Goal: Transaction & Acquisition: Register for event/course

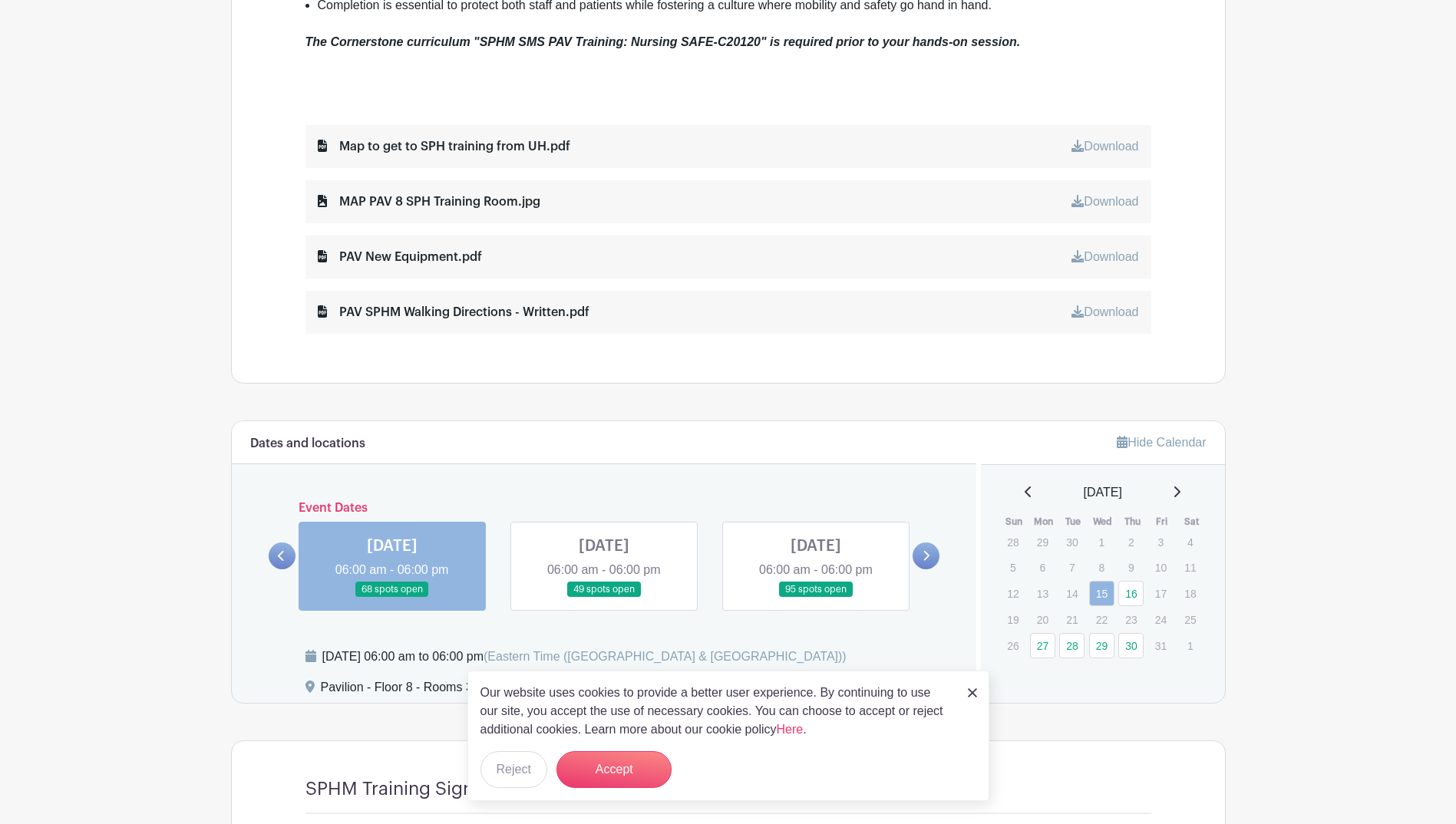
scroll to position [920, 0]
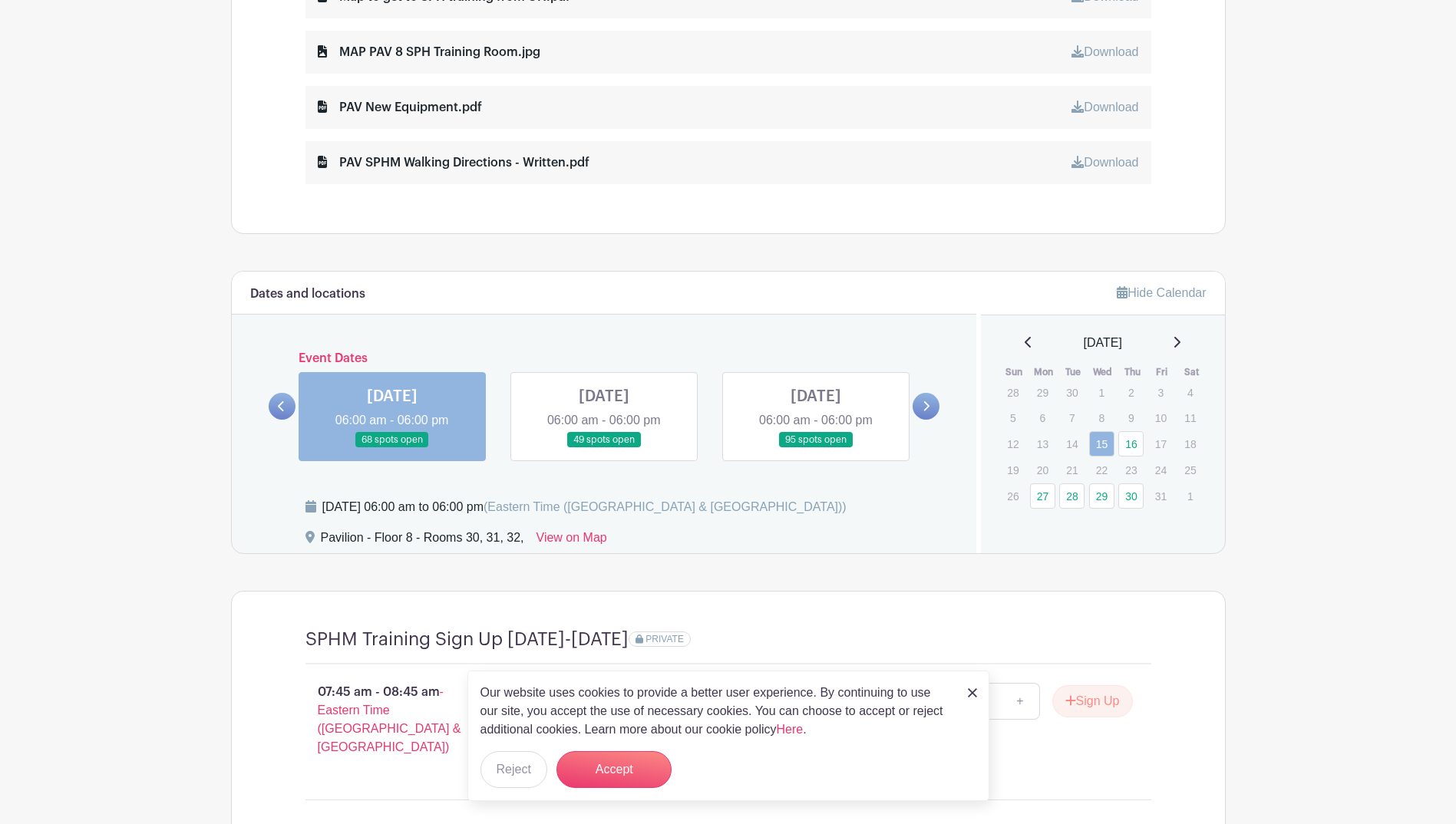
click at [970, 685] on link at bounding box center [972, 692] width 9 height 18
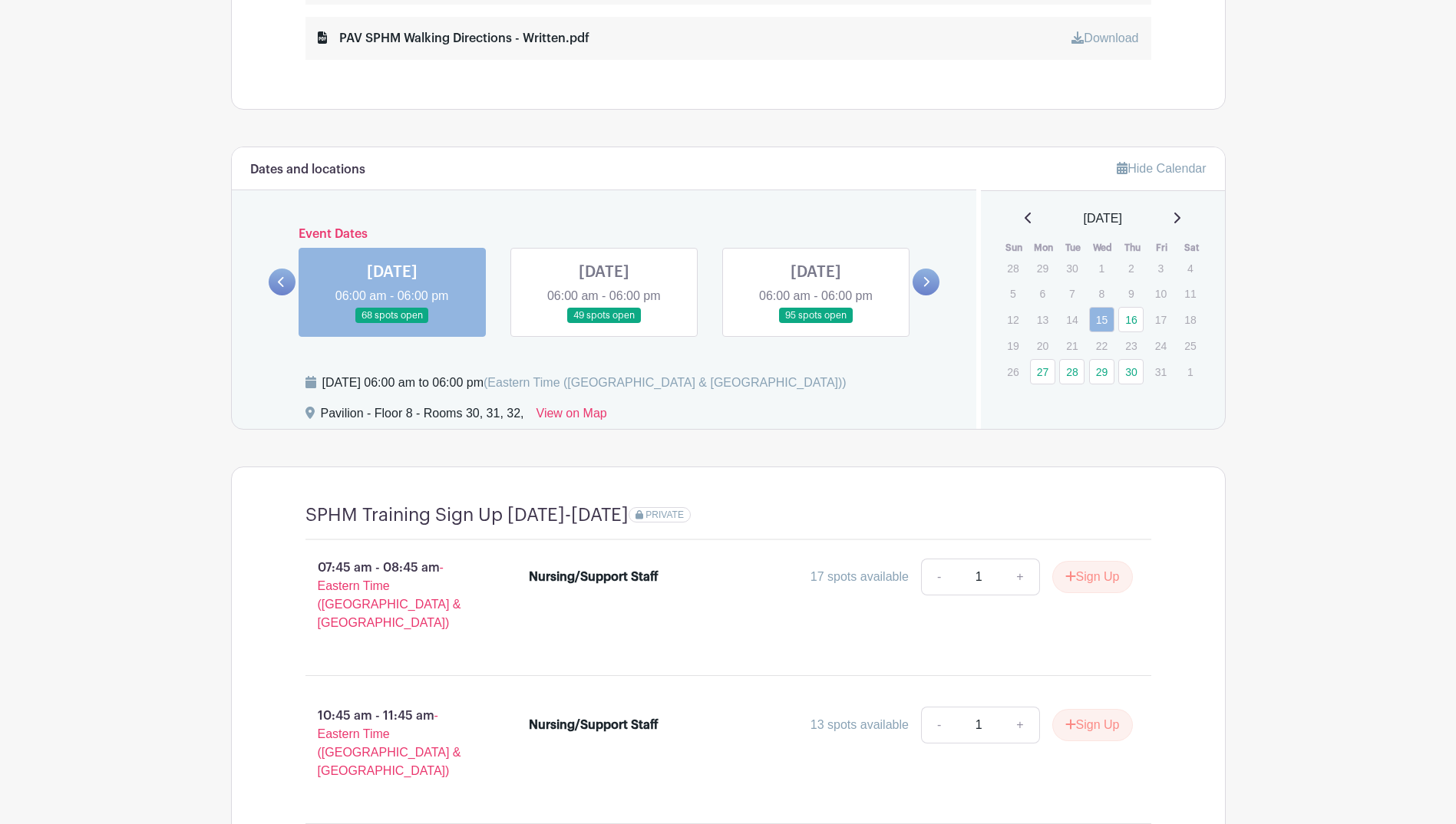
scroll to position [1030, 0]
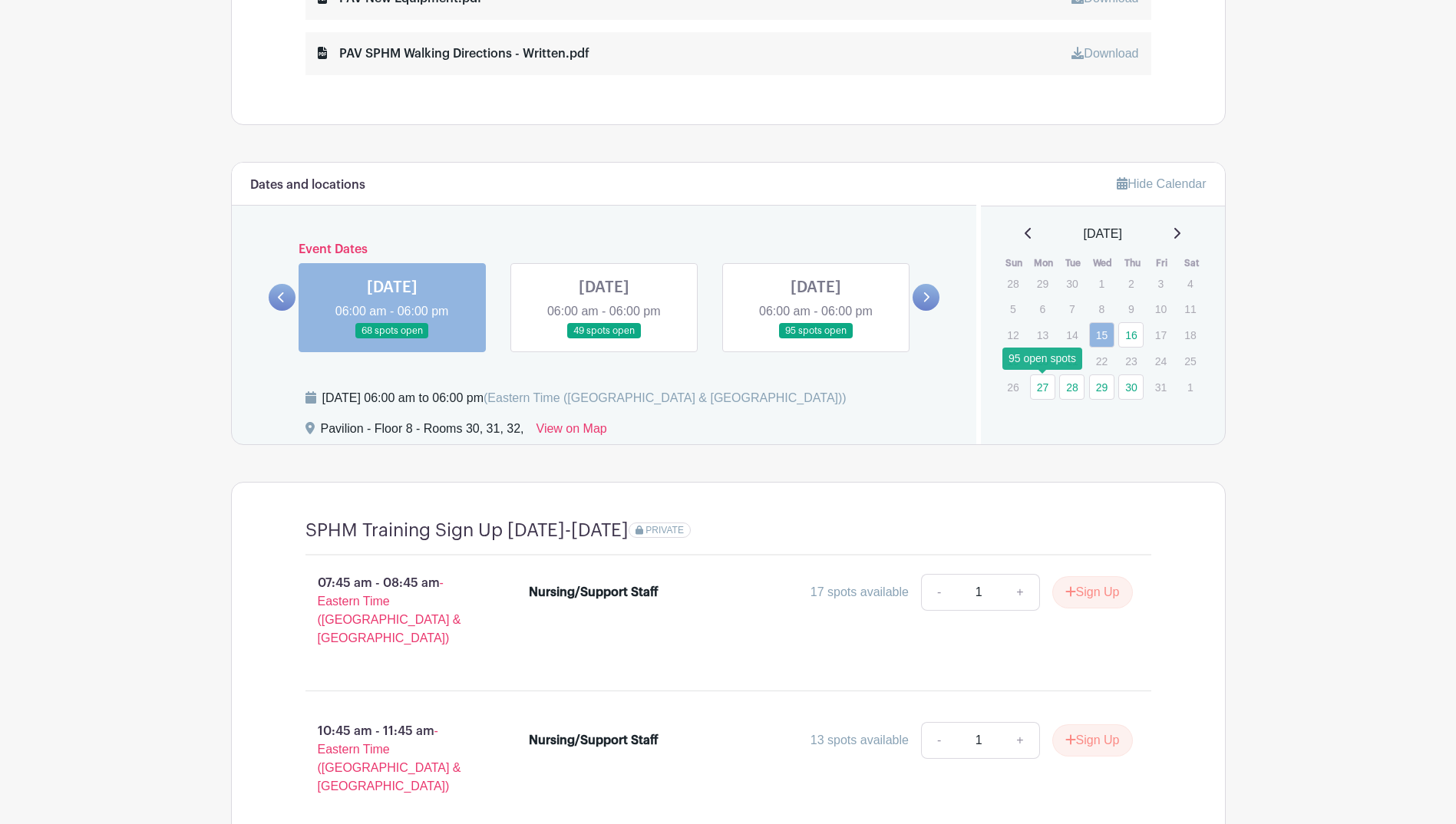
click at [1043, 395] on link "27" at bounding box center [1043, 387] width 25 height 25
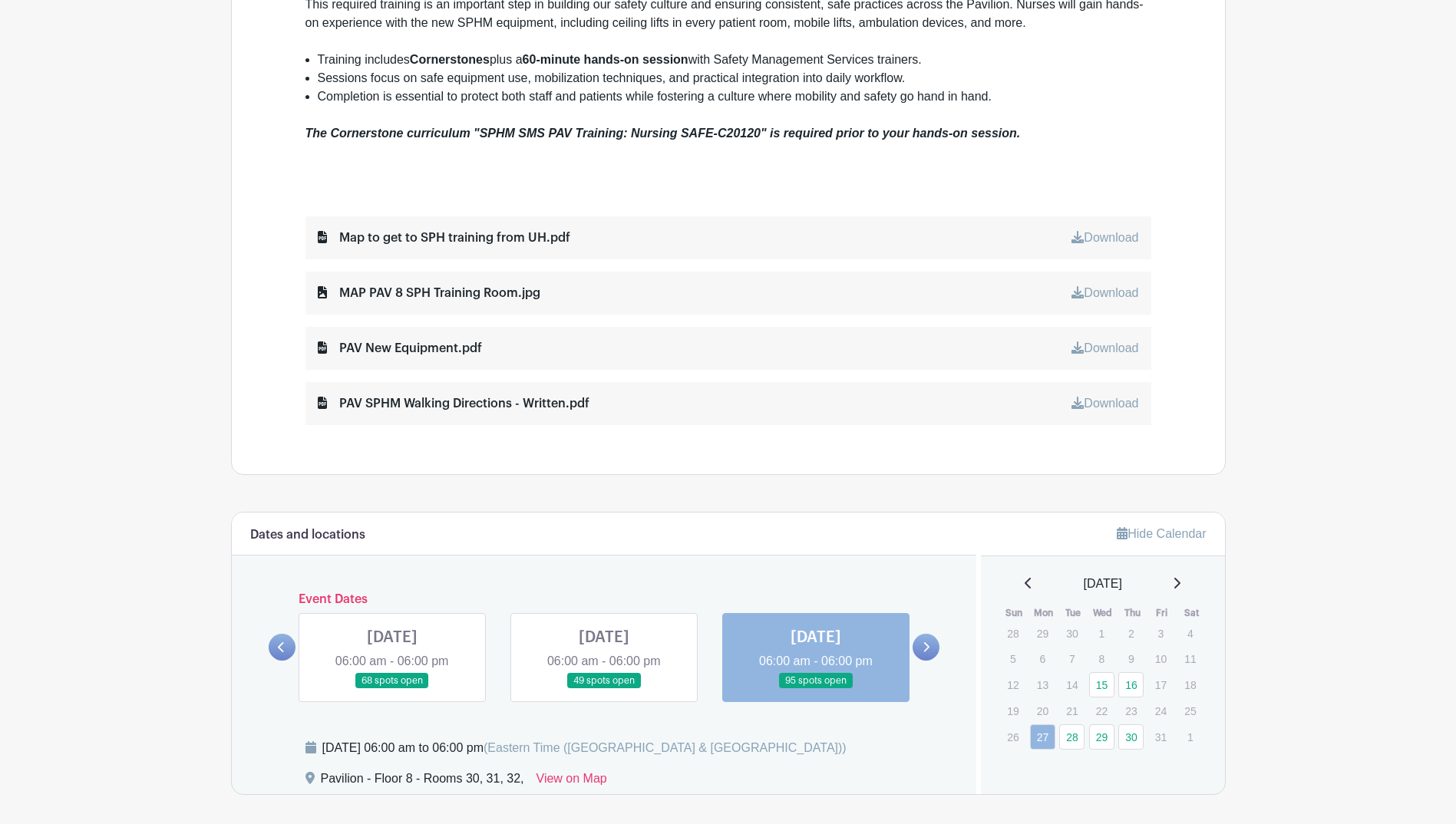
scroll to position [775, 0]
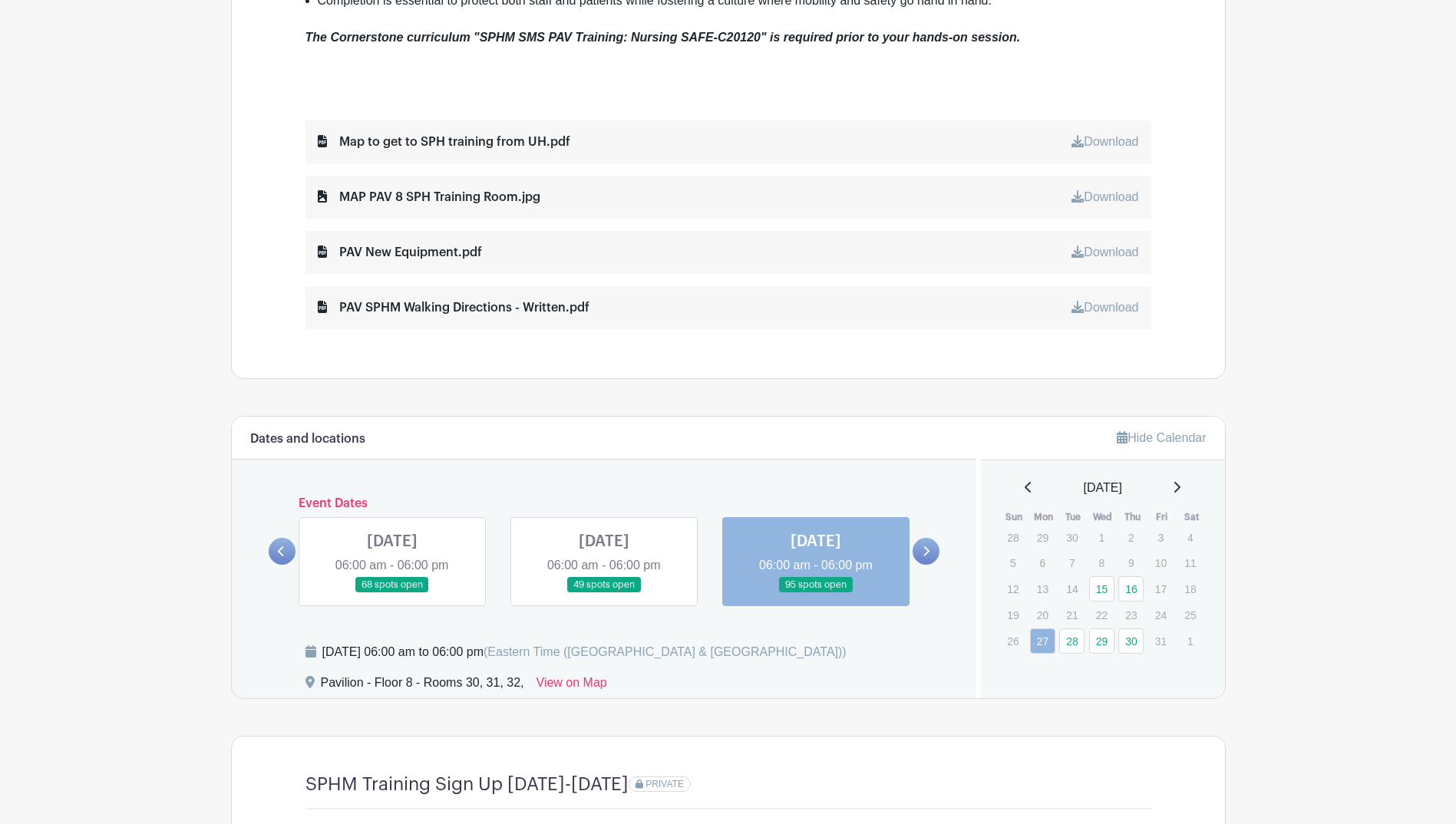
click at [1093, 140] on link "Download" at bounding box center [1105, 141] width 67 height 13
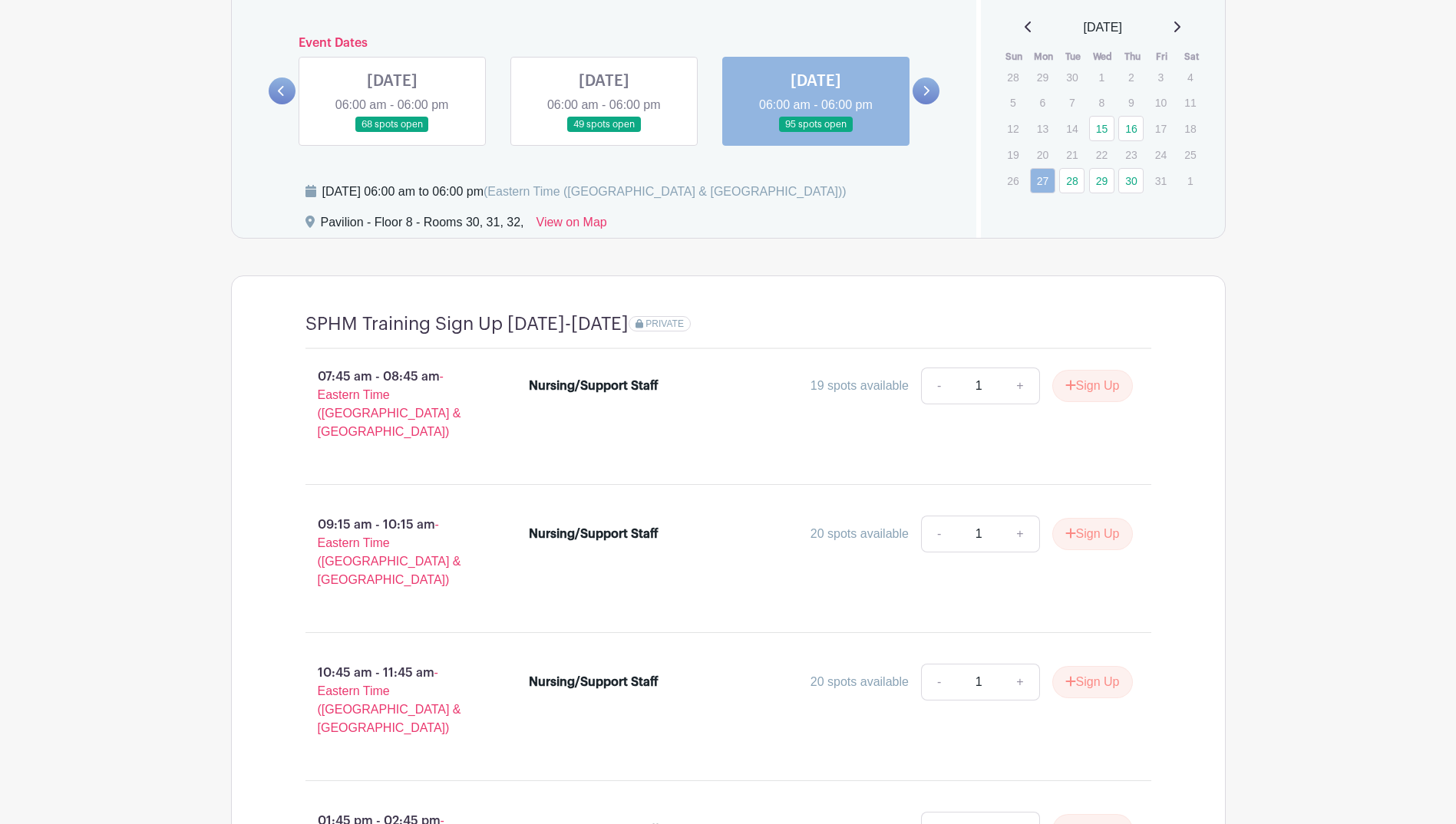
scroll to position [1312, 0]
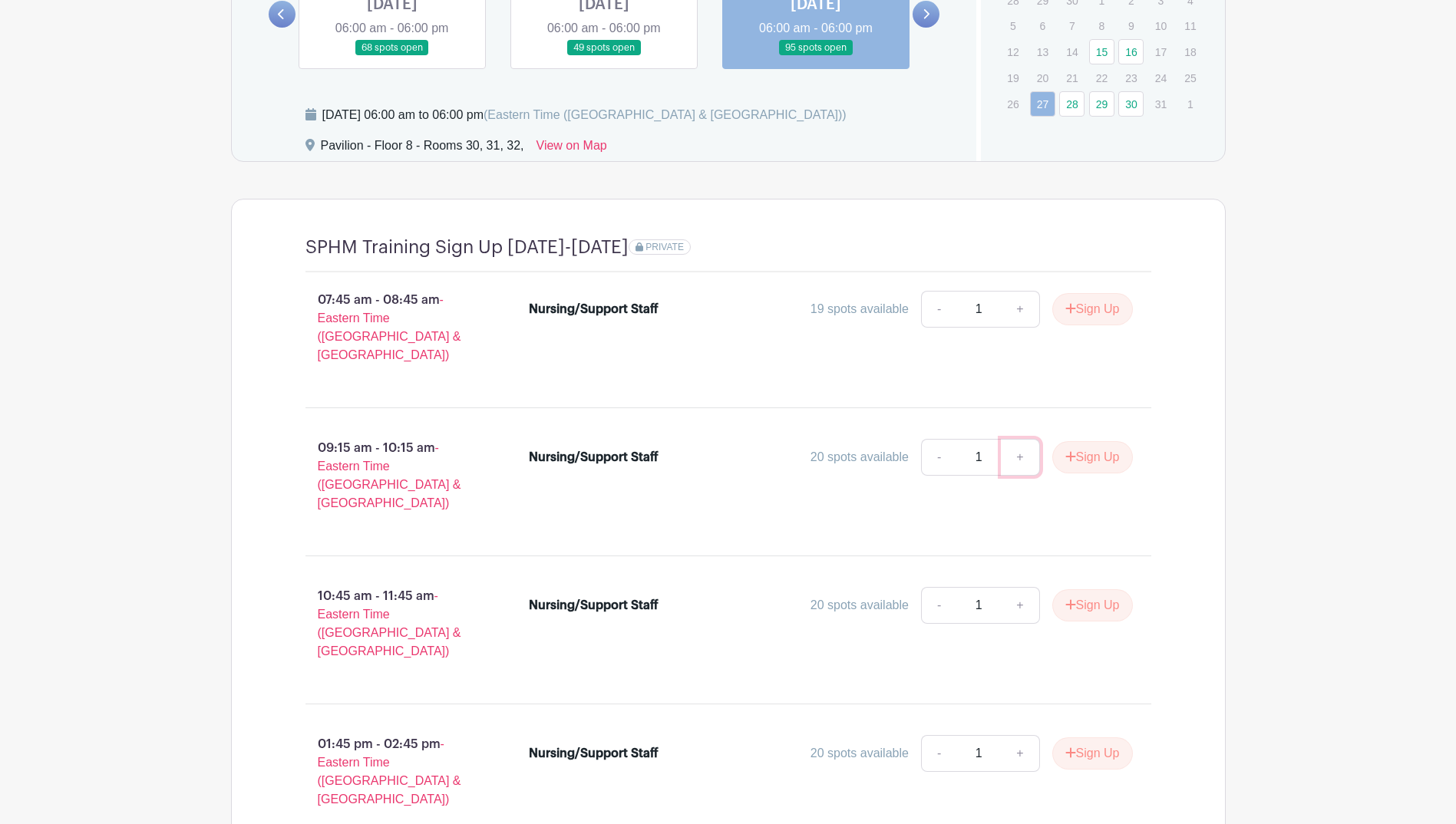
click at [1014, 447] on link "+" at bounding box center [1020, 457] width 39 height 37
click at [921, 439] on link "-" at bounding box center [938, 457] width 35 height 37
type input "1"
click at [1093, 450] on button "Sign Up" at bounding box center [1092, 457] width 81 height 32
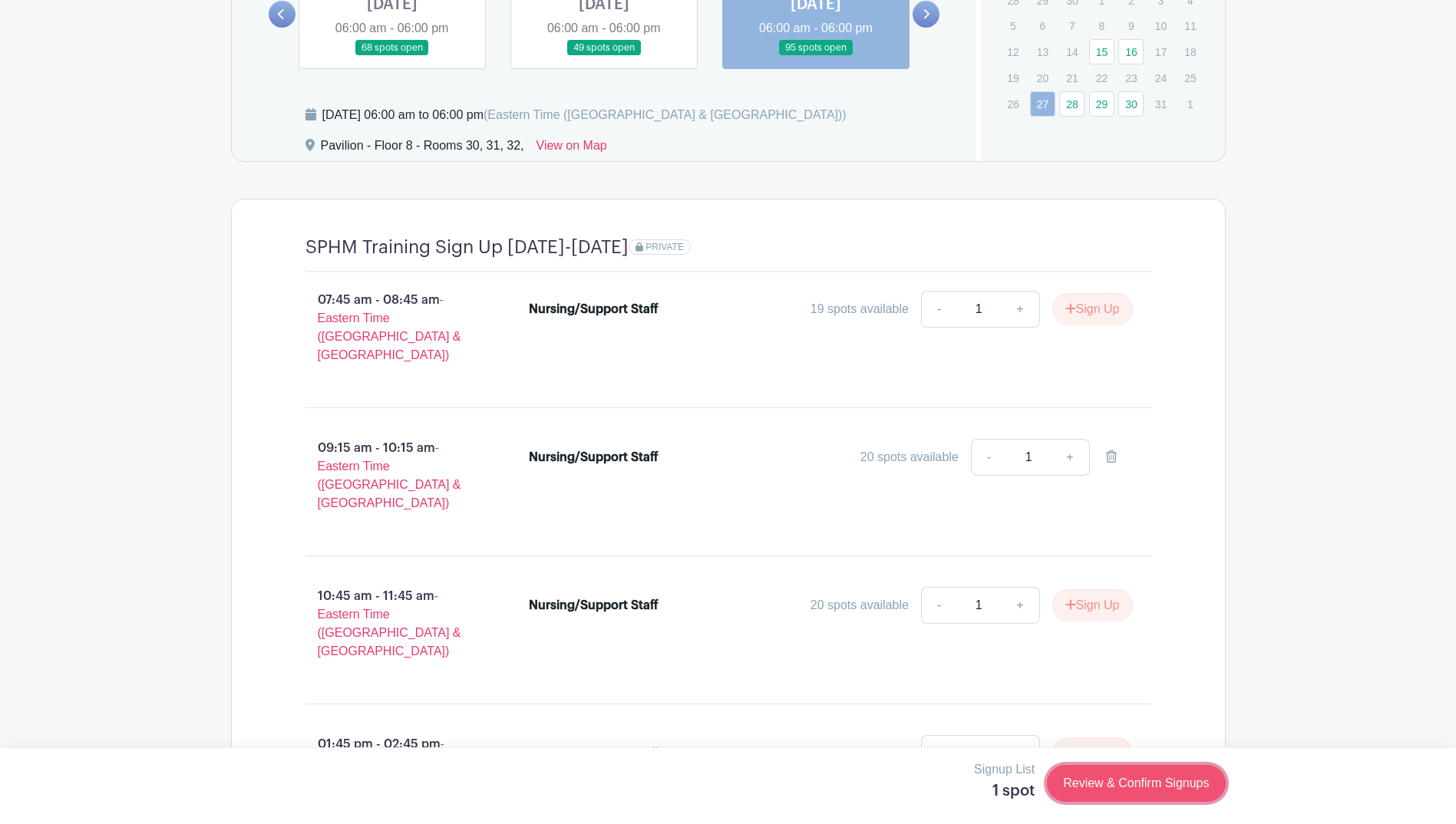
click at [1186, 779] on link "Review & Confirm Signups" at bounding box center [1136, 783] width 178 height 37
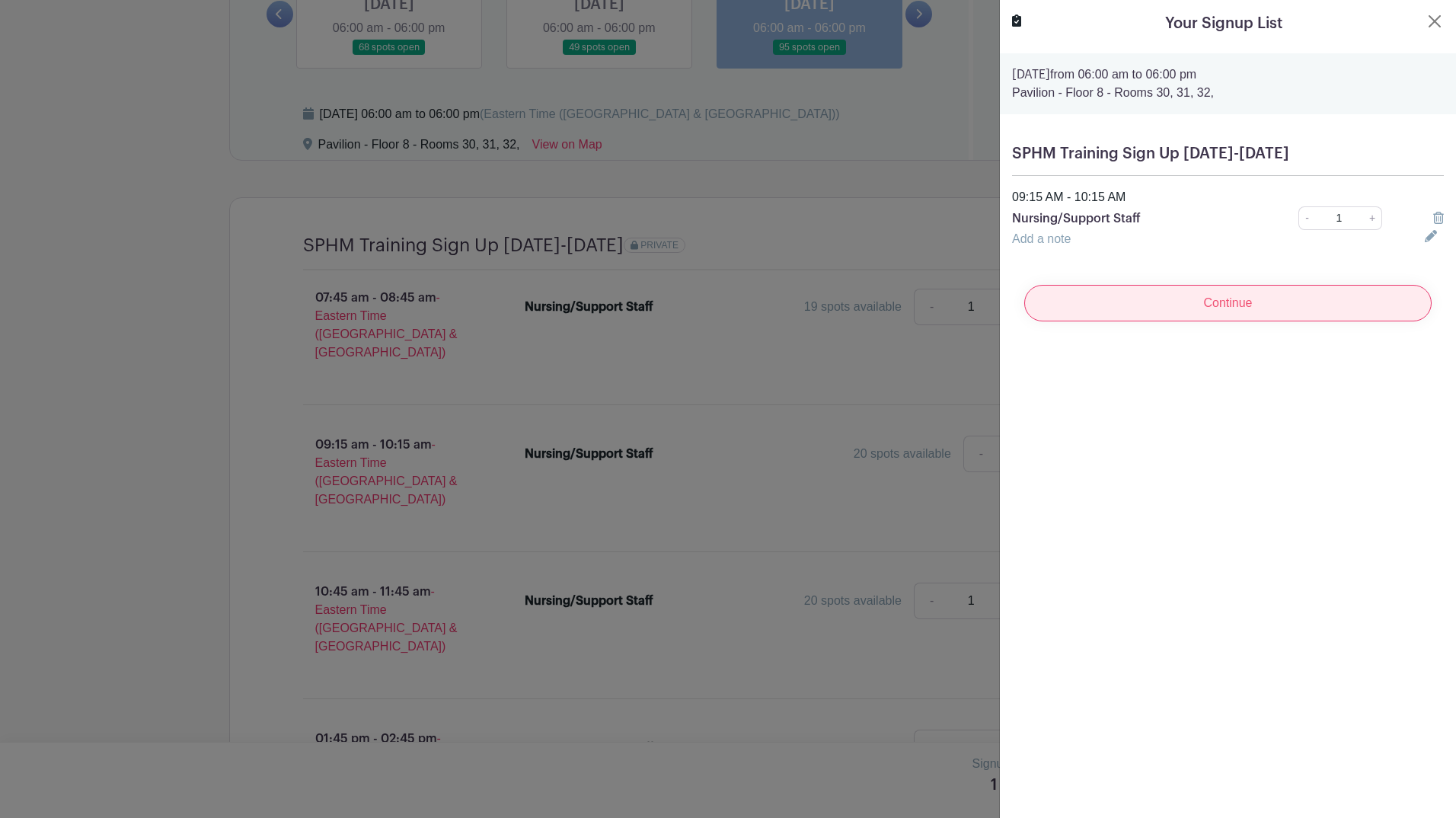
click at [1267, 315] on input "Continue" at bounding box center [1227, 303] width 407 height 37
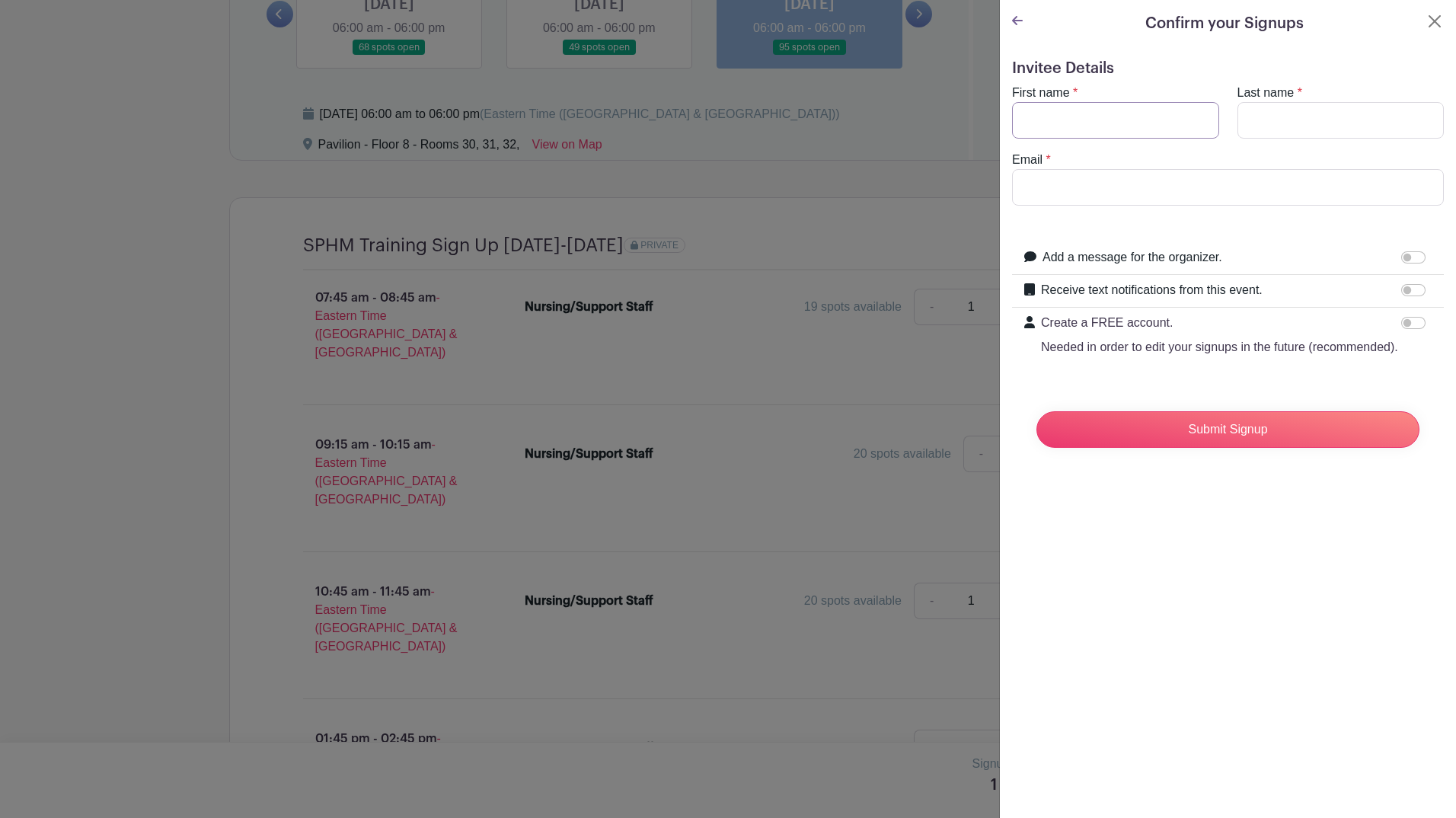
click at [1070, 121] on input "First name" at bounding box center [1115, 120] width 207 height 37
type input "[PERSON_NAME]"
click at [1102, 196] on input "Email" at bounding box center [1227, 187] width 432 height 37
type input "[EMAIL_ADDRESS][DOMAIN_NAME]"
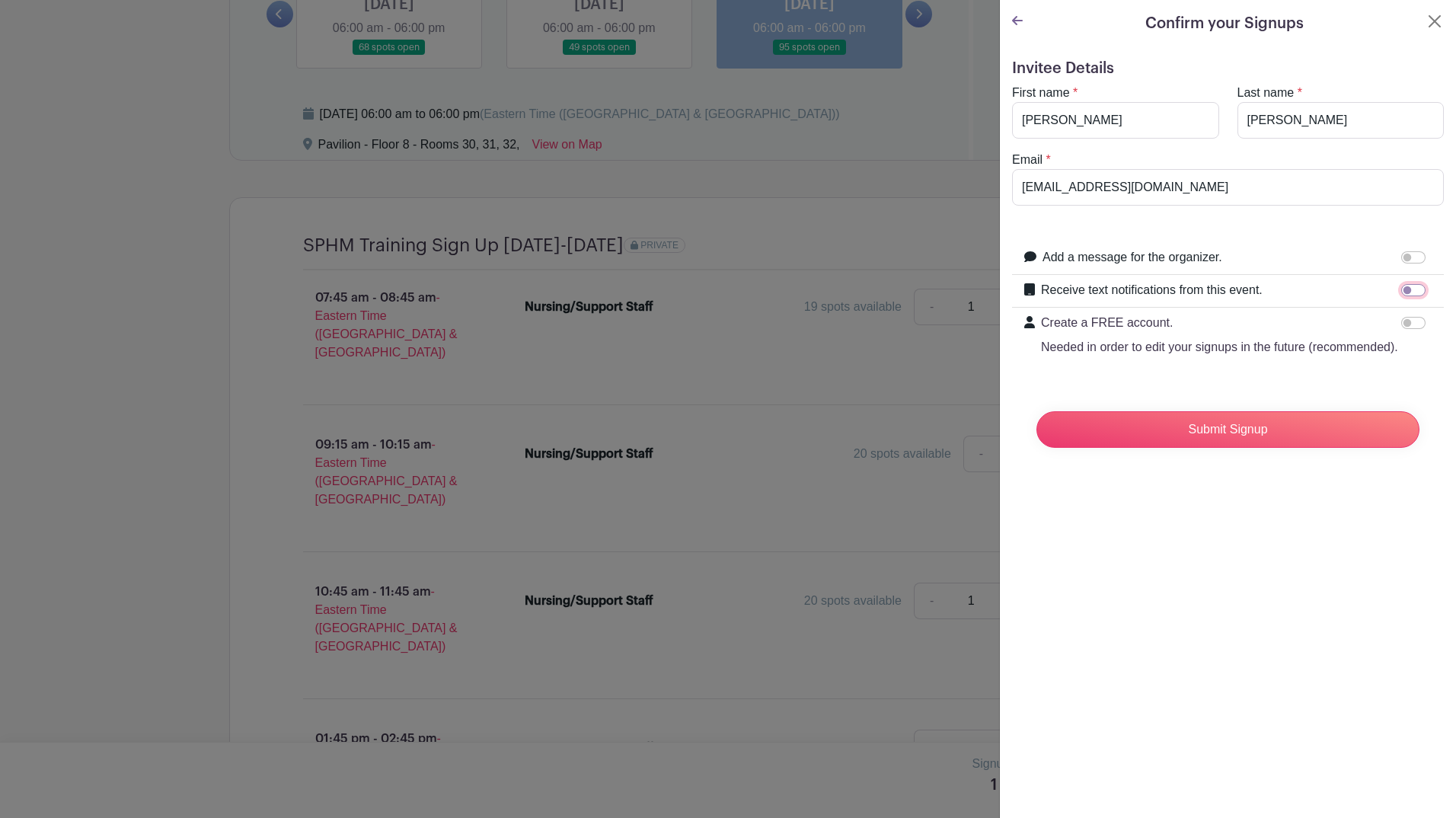
click at [1401, 291] on input "Receive text notifications from this event." at bounding box center [1412, 290] width 24 height 13
checkbox input "true"
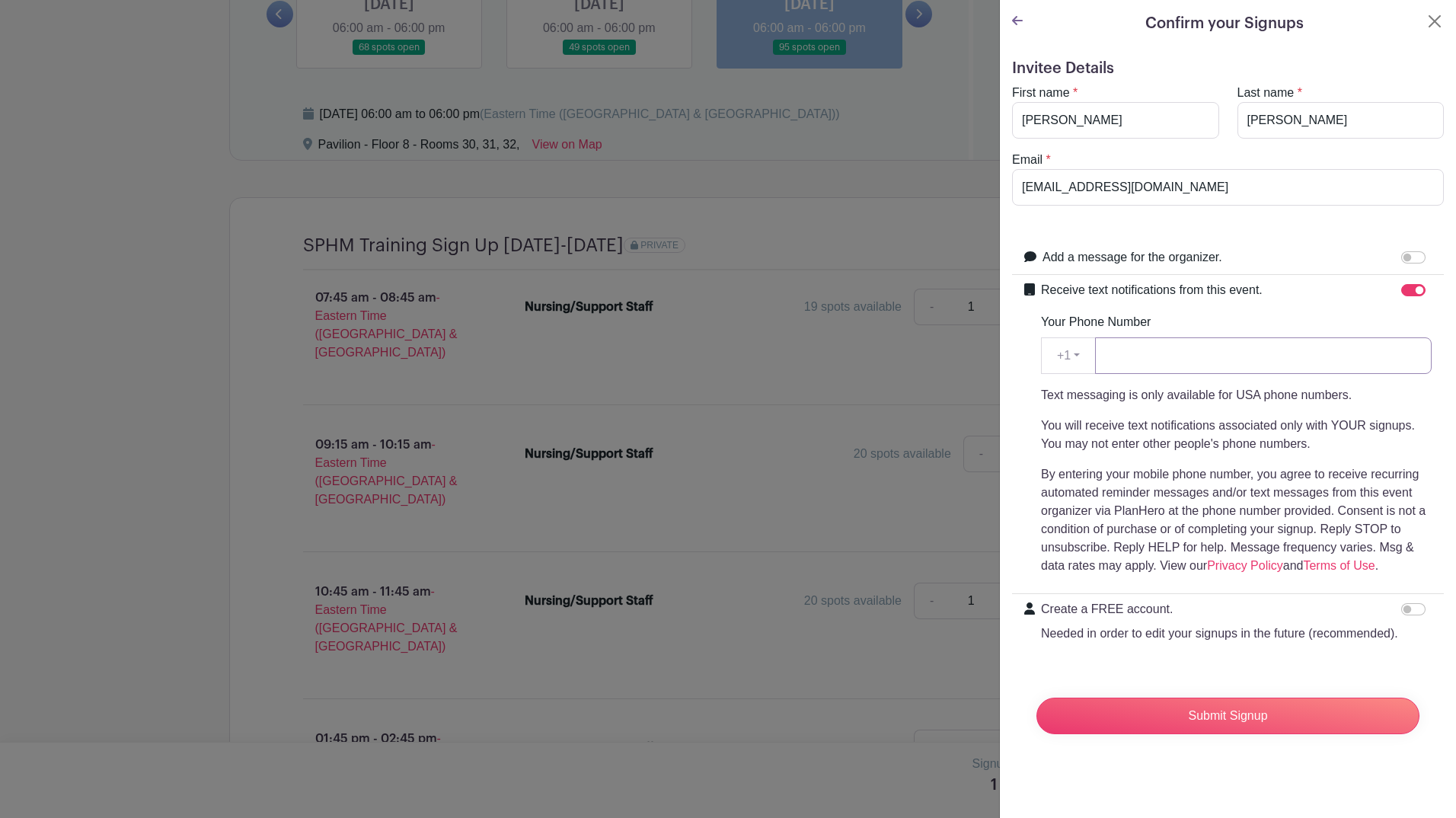
click at [1385, 361] on input "Your Phone Number" at bounding box center [1262, 355] width 337 height 37
type input "7346293775"
click at [1296, 732] on input "Submit Signup" at bounding box center [1227, 715] width 383 height 37
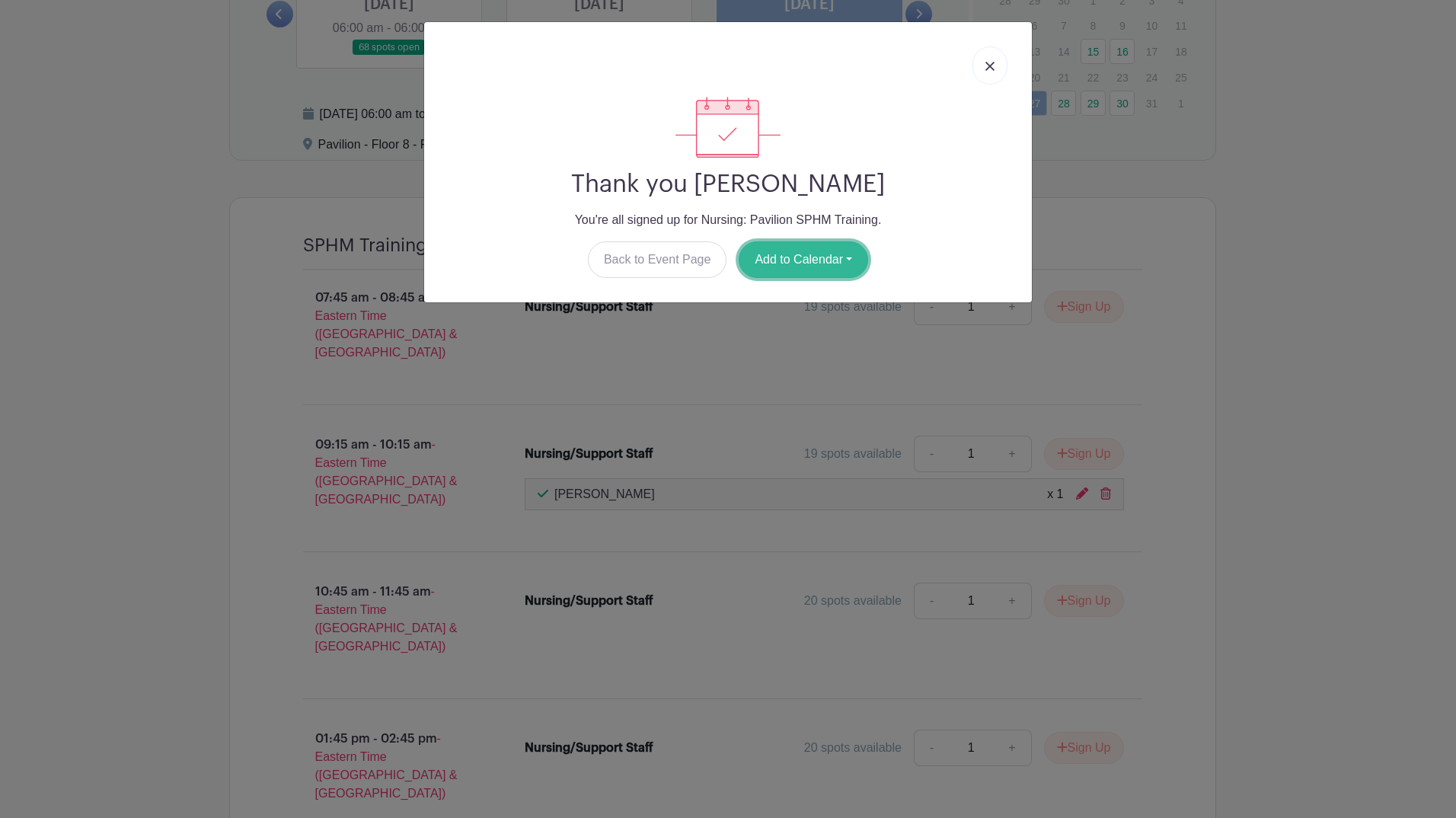
click at [841, 260] on button "Add to Calendar" at bounding box center [803, 259] width 129 height 37
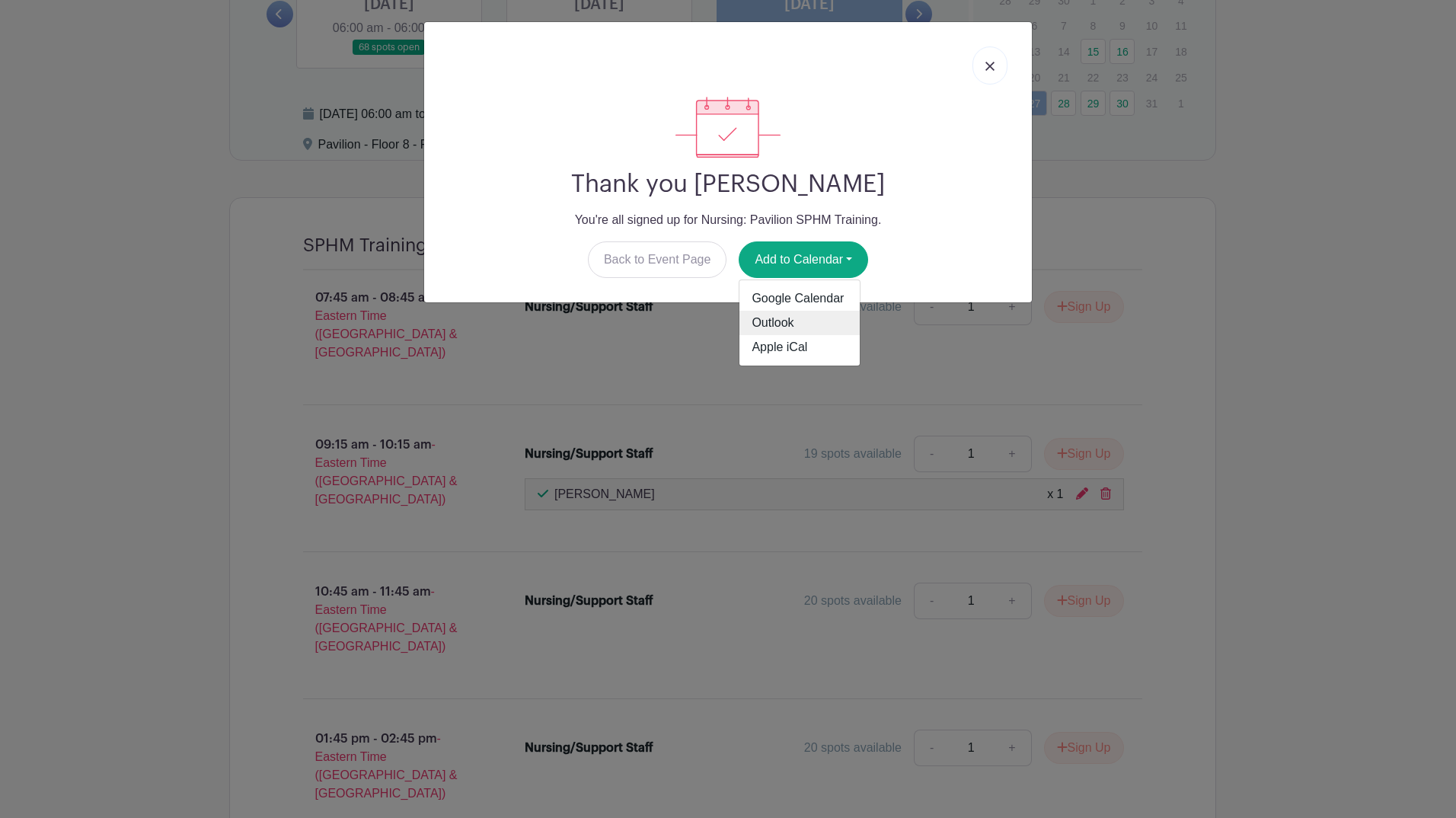
click at [828, 326] on link "Outlook" at bounding box center [799, 322] width 121 height 24
click at [1386, 184] on div "Thank you [PERSON_NAME] You're all signed up for Nursing: Pavilion SPHM Trainin…" at bounding box center [728, 409] width 1456 height 818
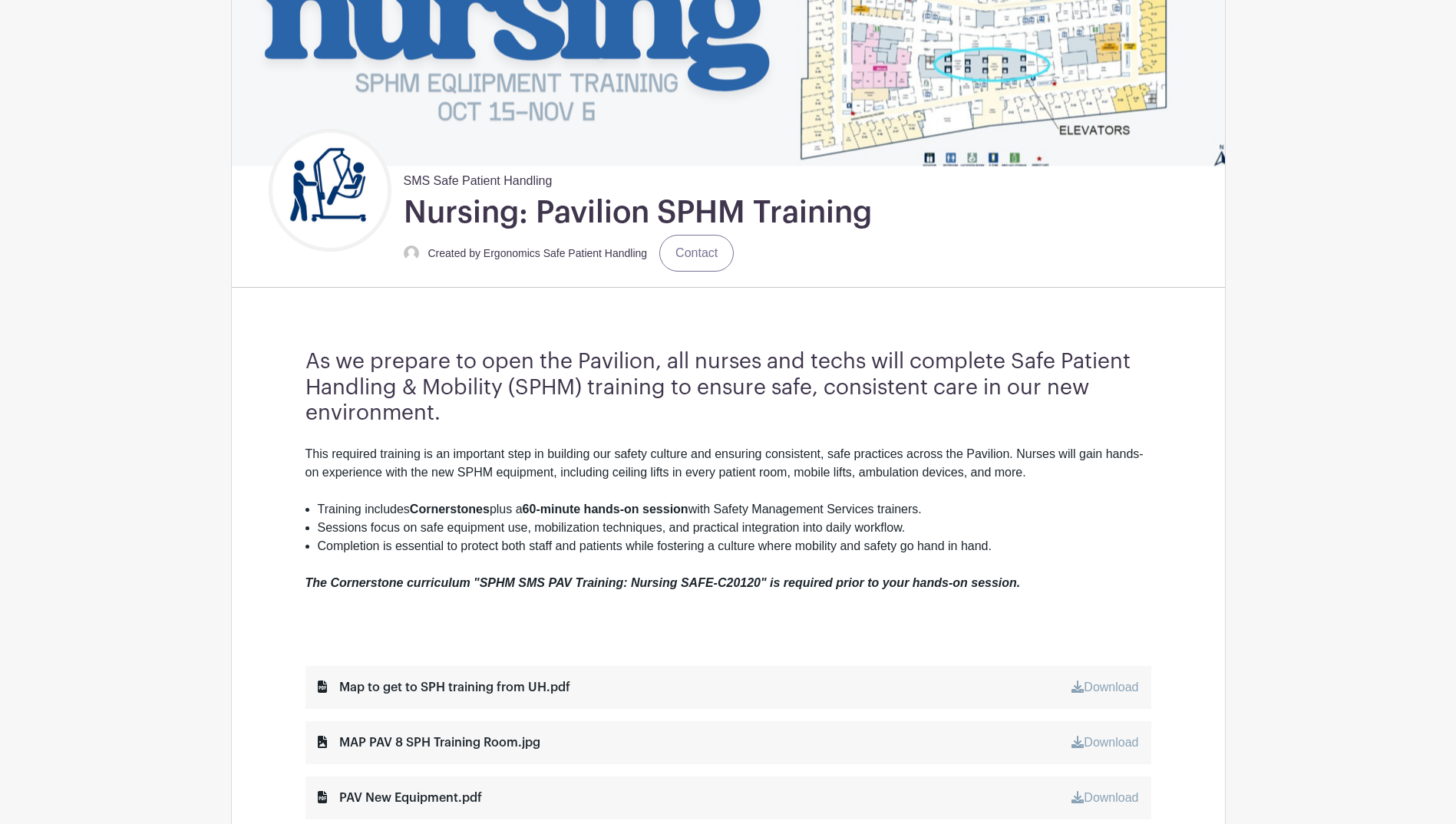
scroll to position [691, 0]
